Goal: Information Seeking & Learning: Find specific fact

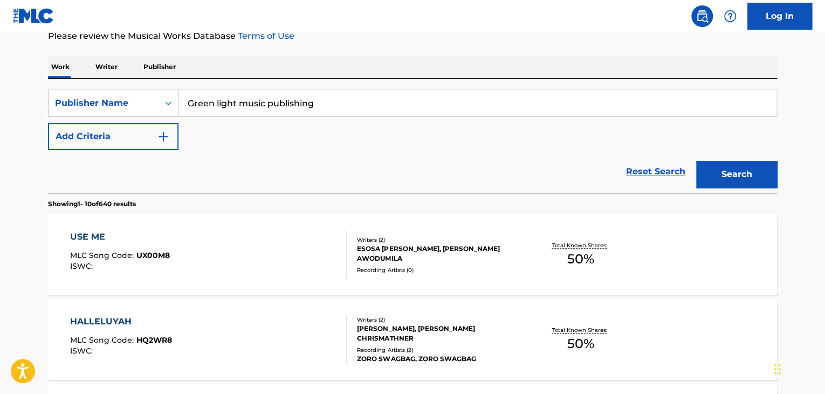
click at [645, 175] on link "Reset Search" at bounding box center [656, 172] width 70 height 24
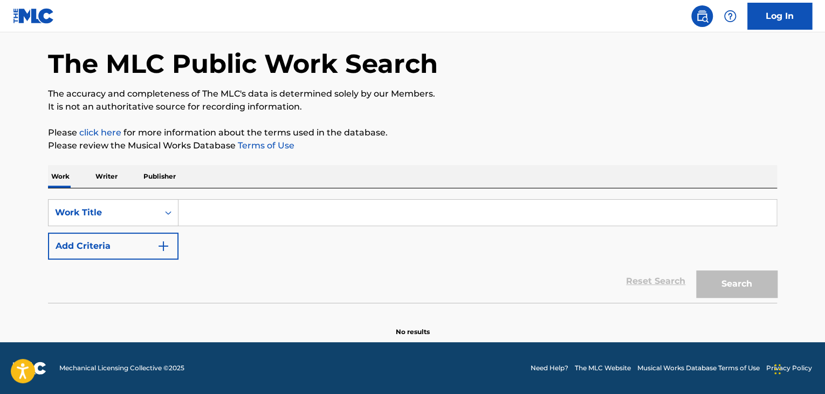
click at [149, 177] on p "Publisher" at bounding box center [159, 176] width 39 height 23
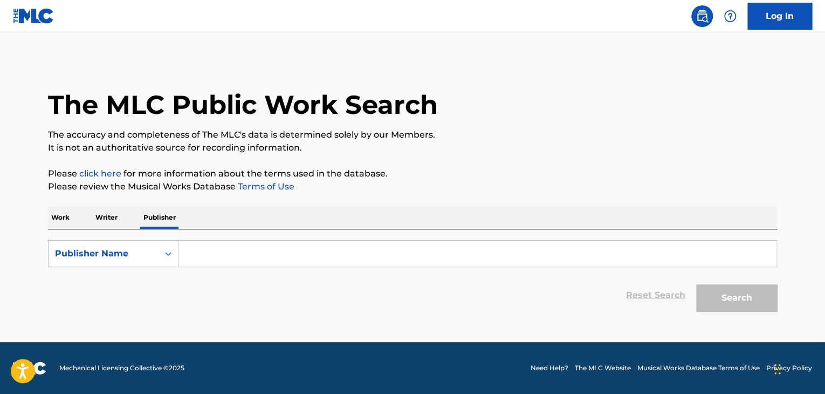
click at [56, 221] on p "Work" at bounding box center [60, 217] width 25 height 23
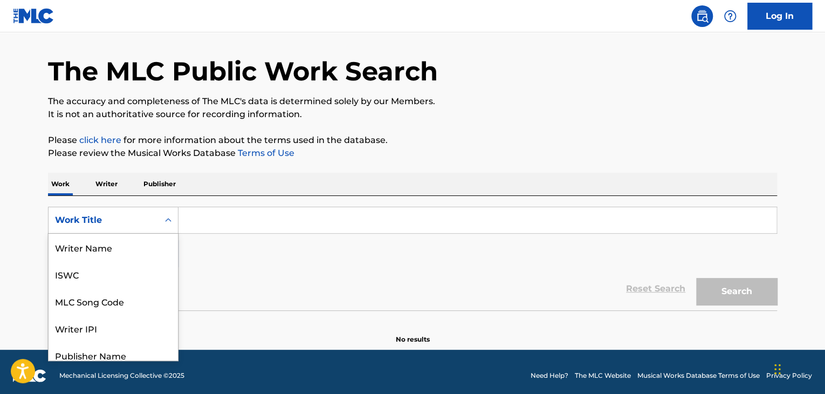
scroll to position [54, 0]
click at [170, 234] on div "8 results available. Use Up and Down to choose options, press Enter to select t…" at bounding box center [113, 220] width 131 height 27
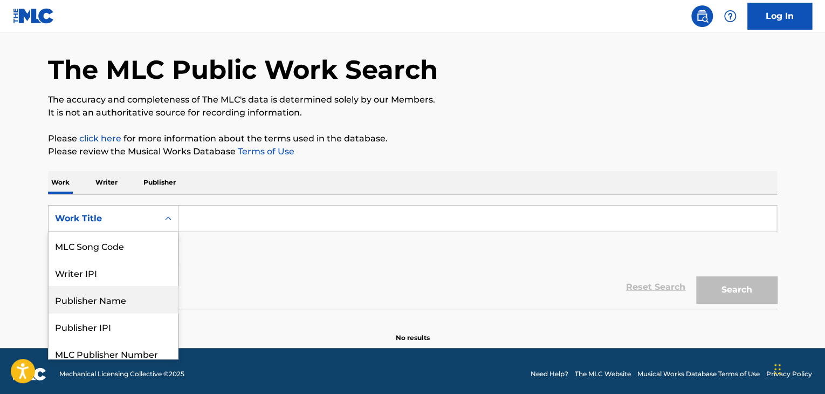
click at [125, 297] on div "Publisher Name" at bounding box center [113, 299] width 129 height 27
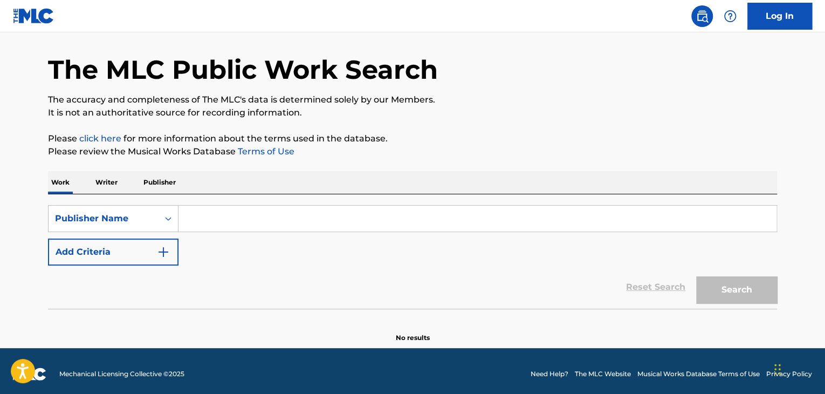
click at [265, 224] on input "Search Form" at bounding box center [478, 219] width 598 height 26
type input "Green light music publishing"
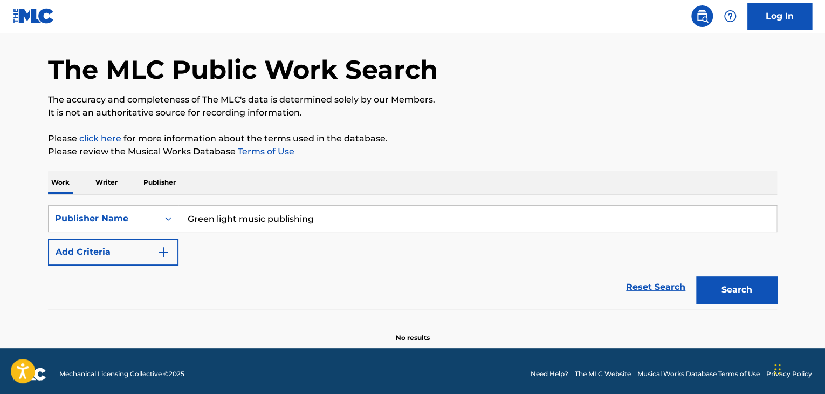
click at [163, 249] on img "Search Form" at bounding box center [163, 251] width 13 height 13
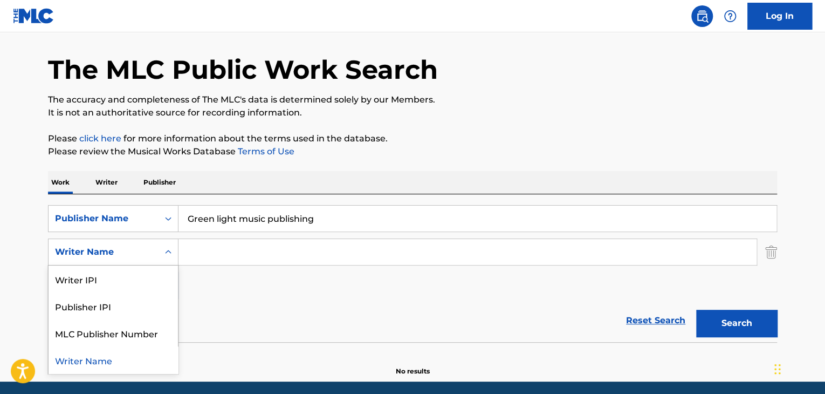
click at [127, 251] on div "Writer Name" at bounding box center [103, 251] width 97 height 13
click at [106, 363] on div "Writer Name" at bounding box center [113, 359] width 129 height 27
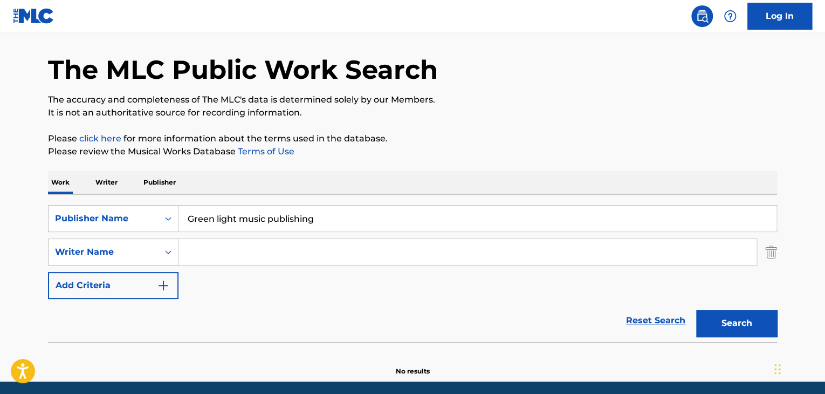
click at [270, 251] on input "Search Form" at bounding box center [468, 252] width 578 height 26
type input "[PERSON_NAME]"
click at [715, 318] on button "Search" at bounding box center [736, 323] width 81 height 27
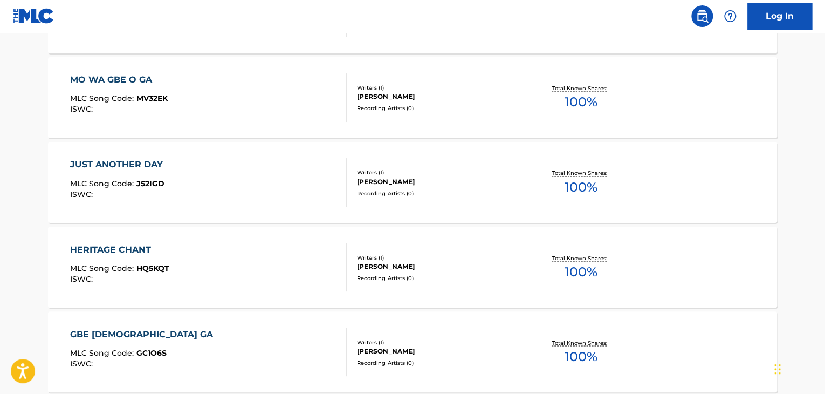
scroll to position [960, 0]
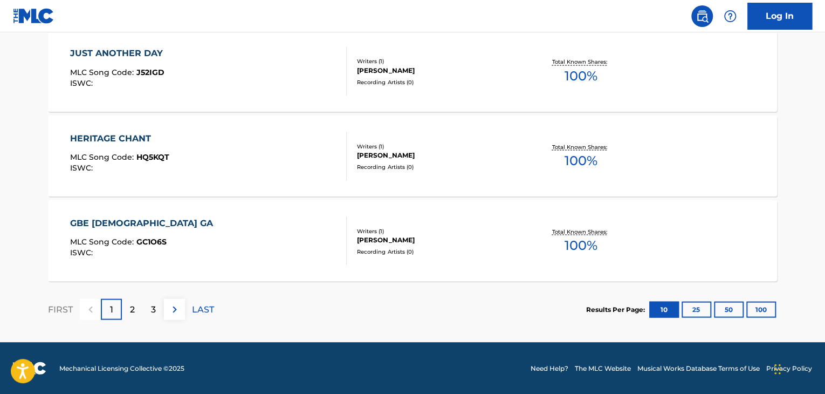
click at [763, 309] on button "100" at bounding box center [762, 309] width 30 height 16
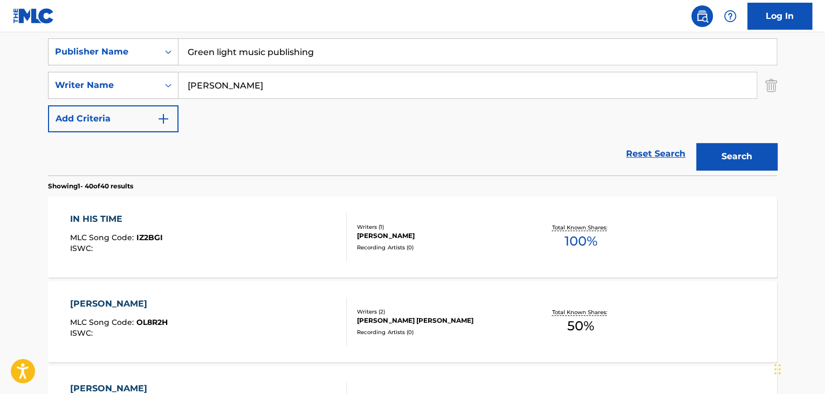
scroll to position [196, 0]
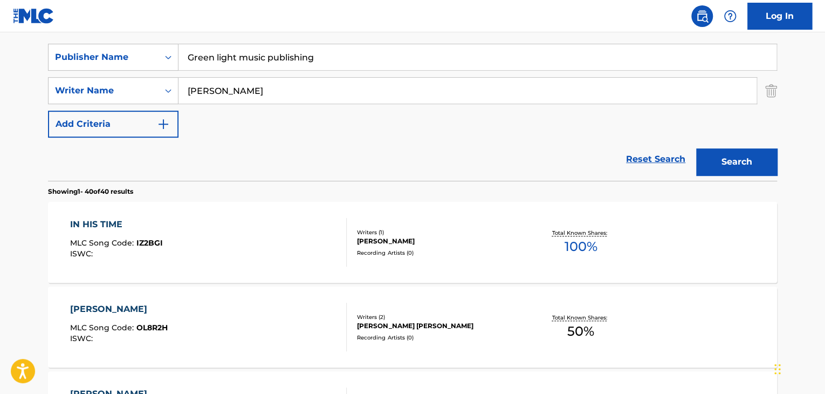
click at [501, 244] on div "[PERSON_NAME]" at bounding box center [438, 241] width 163 height 10
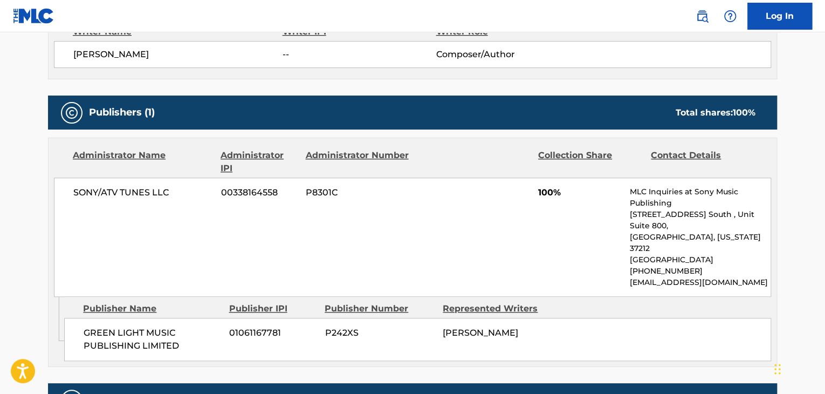
scroll to position [406, 0]
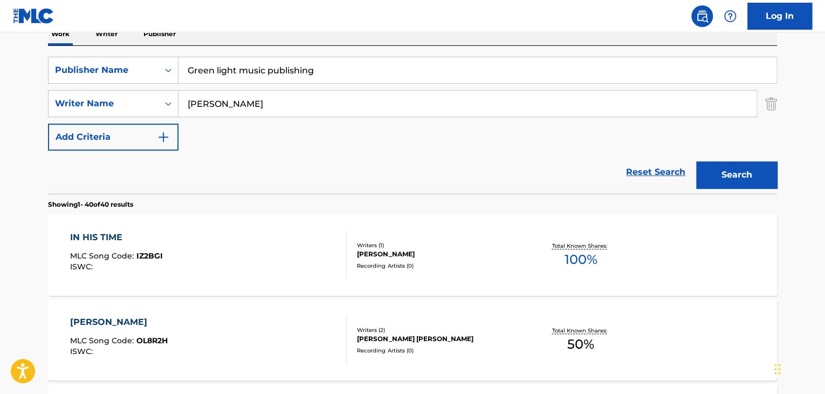
scroll to position [186, 0]
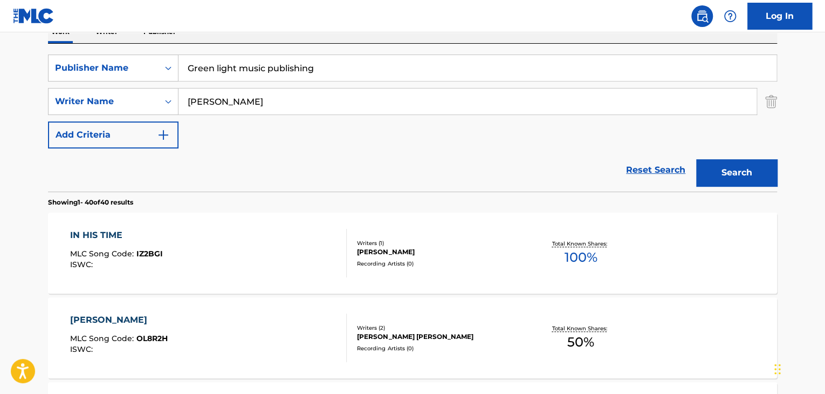
click at [577, 258] on span "100 %" at bounding box center [580, 257] width 33 height 19
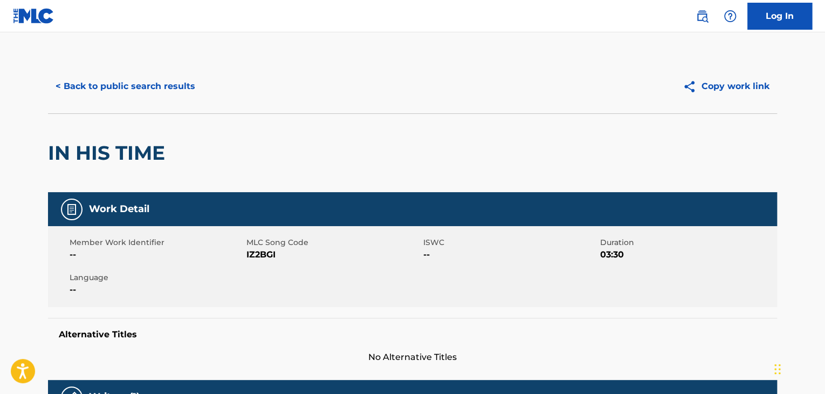
click at [72, 84] on button "< Back to public search results" at bounding box center [125, 86] width 155 height 27
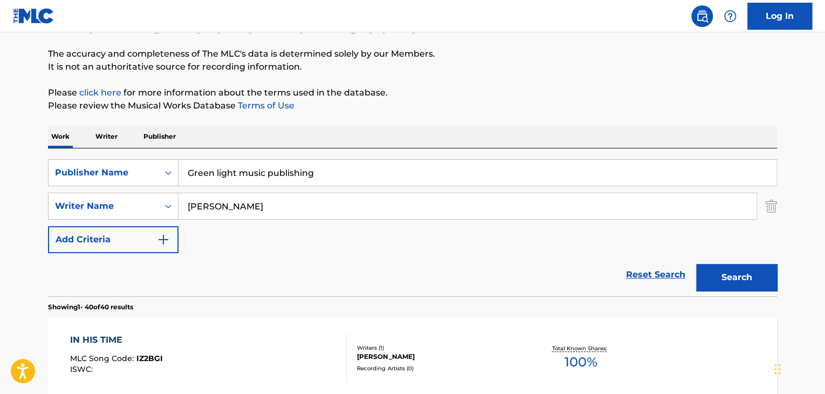
scroll to position [74, 0]
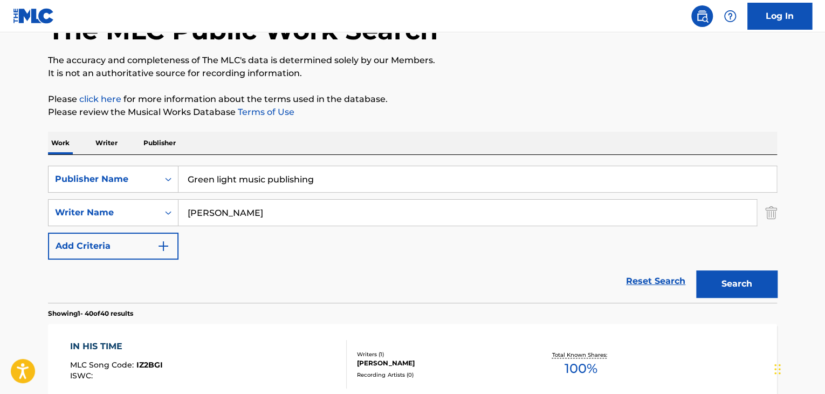
click at [648, 278] on link "Reset Search" at bounding box center [656, 281] width 70 height 24
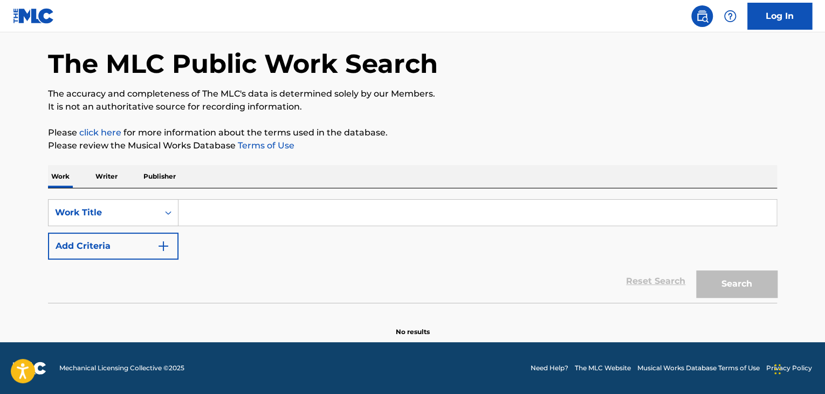
click at [237, 210] on input "Search Form" at bounding box center [478, 213] width 598 height 26
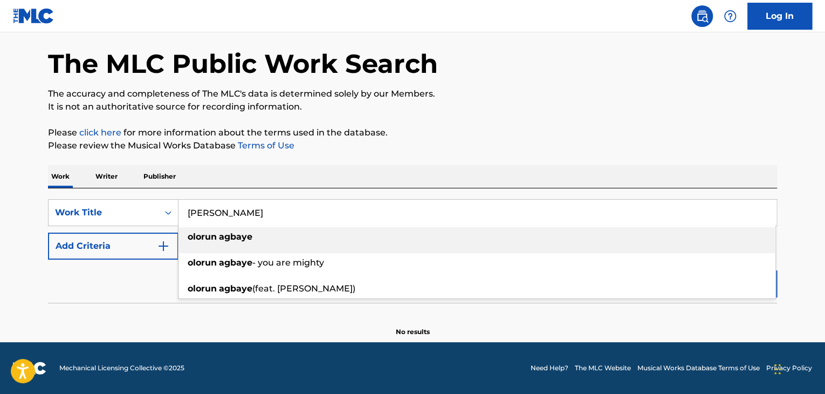
click at [353, 263] on div "[PERSON_NAME] - you are mighty" at bounding box center [477, 262] width 597 height 19
type input "[PERSON_NAME] - you are mighty"
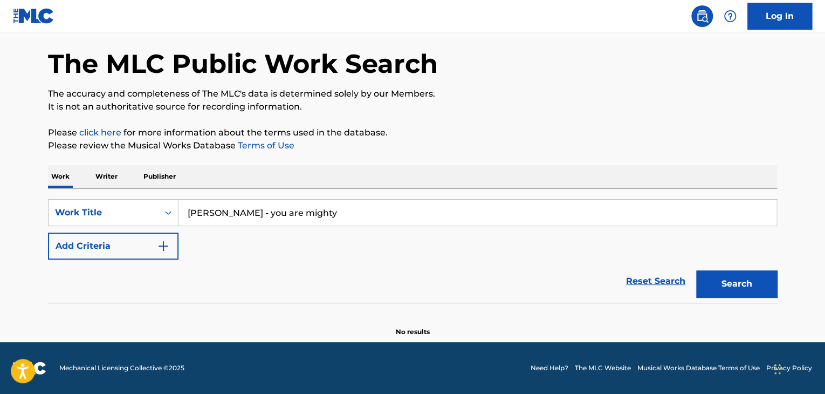
click at [736, 287] on button "Search" at bounding box center [736, 283] width 81 height 27
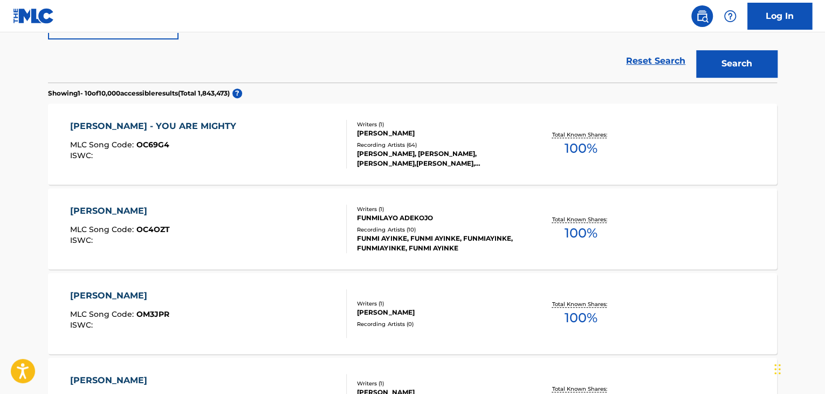
scroll to position [259, 0]
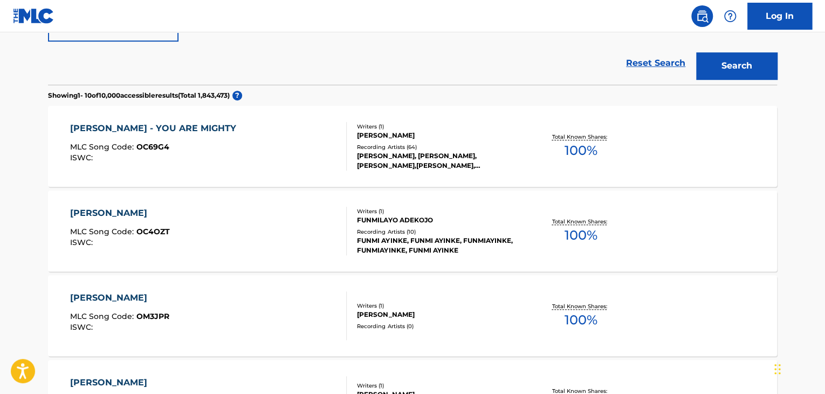
click at [480, 149] on div "Recording Artists ( 64 )" at bounding box center [438, 147] width 163 height 8
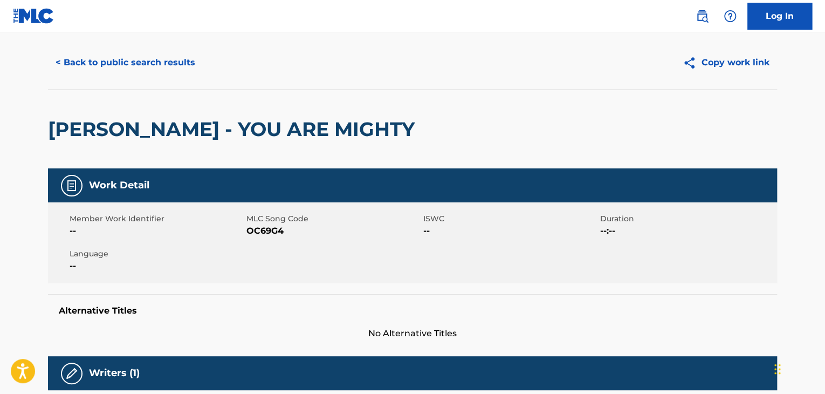
scroll to position [21, 0]
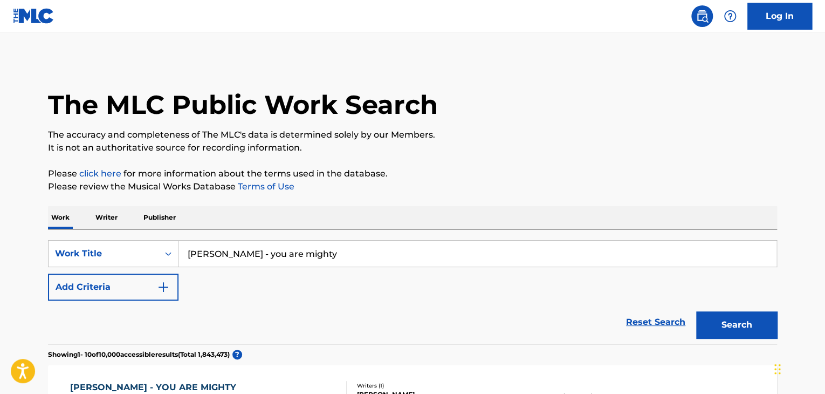
click at [352, 250] on input "[PERSON_NAME] - you are mighty" at bounding box center [478, 254] width 598 height 26
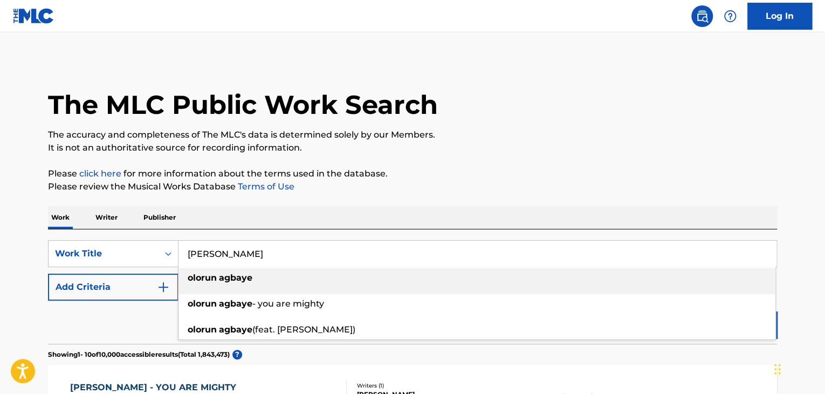
click at [237, 276] on strong "agbaye" at bounding box center [235, 277] width 33 height 10
type input "[PERSON_NAME]"
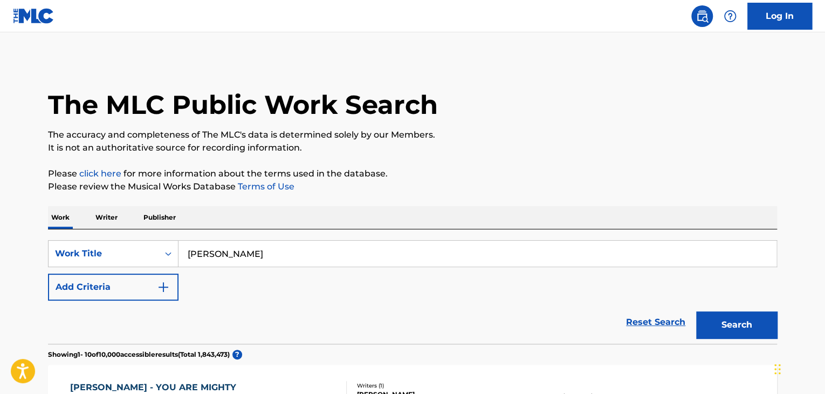
click at [736, 327] on button "Search" at bounding box center [736, 324] width 81 height 27
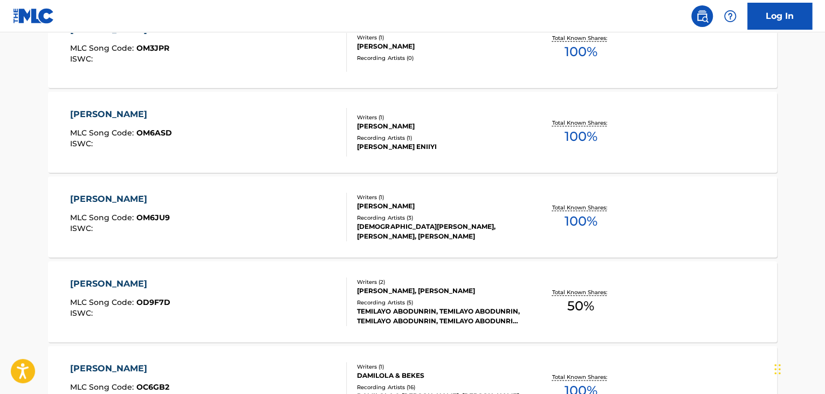
scroll to position [442, 0]
click at [578, 223] on span "100 %" at bounding box center [580, 221] width 33 height 19
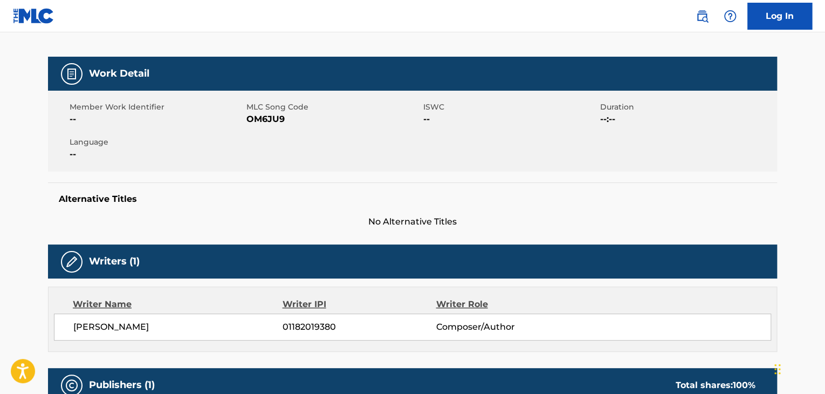
scroll to position [134, 0]
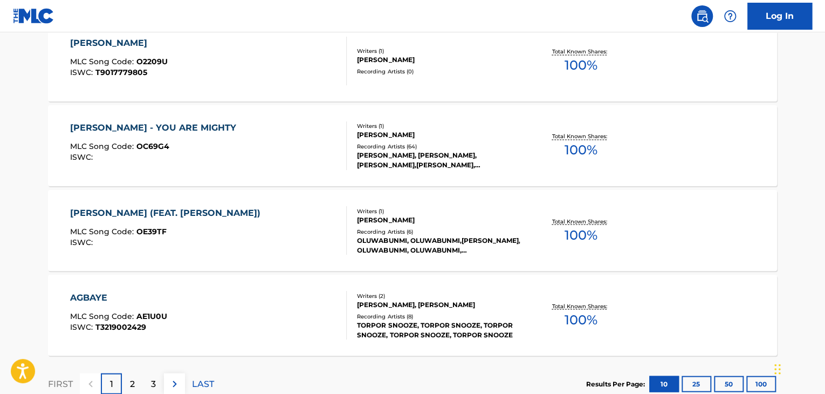
scroll to position [852, 0]
click at [515, 153] on div "[PERSON_NAME], [PERSON_NAME],[PERSON_NAME],[PERSON_NAME], [PERSON_NAME], [PERSO…" at bounding box center [438, 160] width 163 height 19
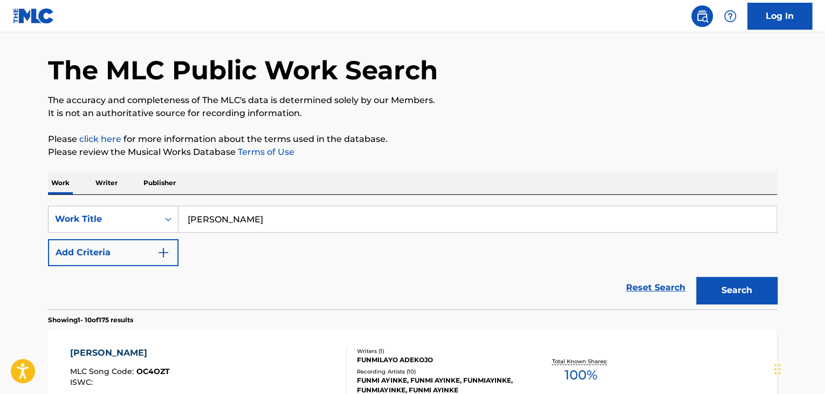
scroll to position [31, 0]
